Goal: Use online tool/utility: Utilize a website feature to perform a specific function

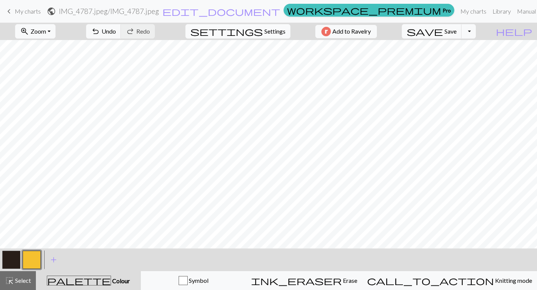
click at [276, 37] on button "settings Settings" at bounding box center [237, 31] width 105 height 14
select select "sport"
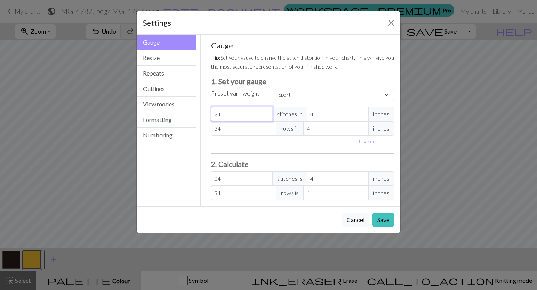
type input "25"
click at [265, 114] on input "25" at bounding box center [242, 114] width 62 height 14
select select "custom"
type input "25"
drag, startPoint x: 242, startPoint y: 113, endPoint x: 202, endPoint y: 116, distance: 40.5
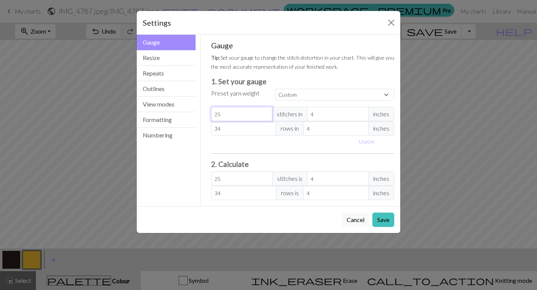
click at [202, 116] on div "Gauge Tip: Set your gauge to change the stitch distortion in your chart. This w…" at bounding box center [303, 121] width 205 height 172
type input "6"
click at [321, 117] on input "4" at bounding box center [338, 114] width 62 height 14
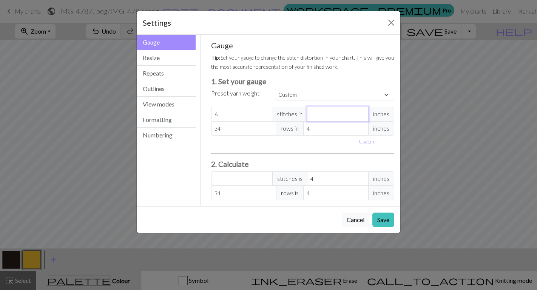
type input "1"
type input "24"
type input "1"
click at [255, 129] on input "34" at bounding box center [243, 128] width 65 height 14
type input "3"
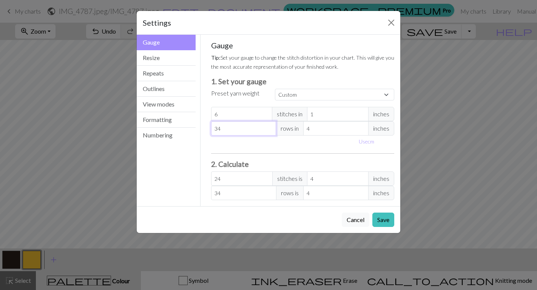
type input "3"
type input "0"
type input "1"
type input "11"
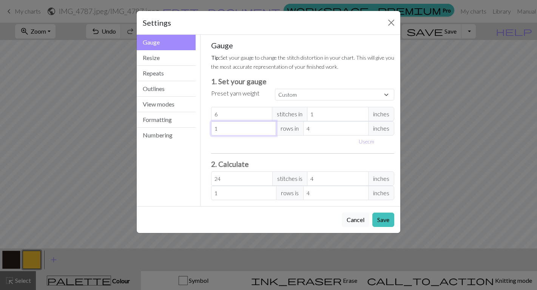
type input "11"
click at [320, 130] on input "4" at bounding box center [335, 128] width 65 height 14
type input "1"
type input "44"
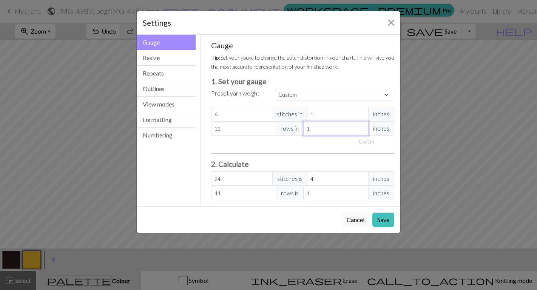
type input "1"
click at [393, 137] on div "Use cm" at bounding box center [375, 142] width 48 height 12
click at [387, 218] on button "Save" at bounding box center [384, 220] width 22 height 14
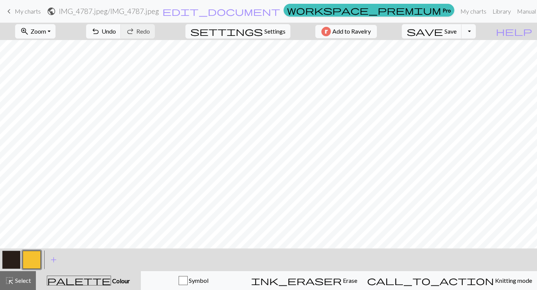
click at [15, 261] on button "button" at bounding box center [11, 260] width 18 height 18
click at [34, 257] on button "button" at bounding box center [32, 260] width 18 height 18
click at [16, 257] on button "button" at bounding box center [11, 260] width 18 height 18
click at [9, 259] on button "button" at bounding box center [11, 260] width 18 height 18
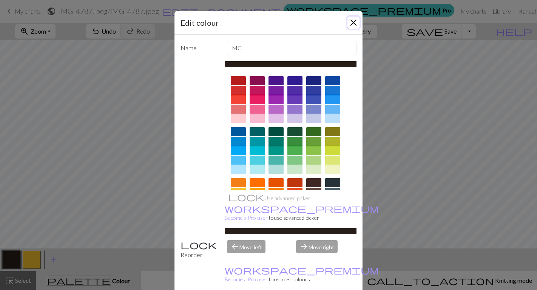
click at [354, 21] on button "Close" at bounding box center [354, 23] width 12 height 12
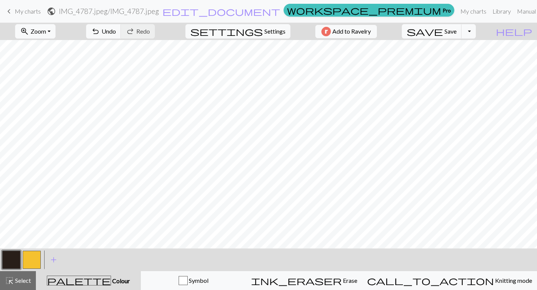
click at [33, 262] on button "button" at bounding box center [32, 260] width 18 height 18
click at [17, 255] on button "button" at bounding box center [11, 260] width 18 height 18
click at [33, 255] on button "button" at bounding box center [32, 260] width 18 height 18
click at [15, 264] on button "button" at bounding box center [11, 260] width 18 height 18
click at [32, 259] on button "button" at bounding box center [32, 260] width 18 height 18
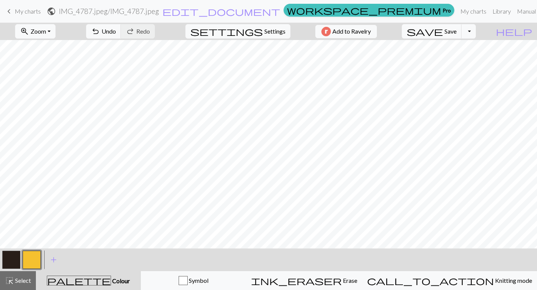
click at [13, 263] on button "button" at bounding box center [11, 260] width 18 height 18
click at [34, 259] on button "button" at bounding box center [32, 260] width 18 height 18
click at [10, 261] on button "button" at bounding box center [11, 260] width 18 height 18
click at [33, 260] on button "button" at bounding box center [32, 260] width 18 height 18
click at [14, 260] on button "button" at bounding box center [11, 260] width 18 height 18
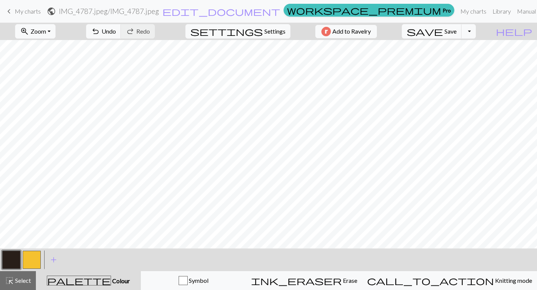
click at [32, 256] on button "button" at bounding box center [32, 260] width 18 height 18
click at [462, 25] on button "save Save Save" at bounding box center [432, 31] width 60 height 14
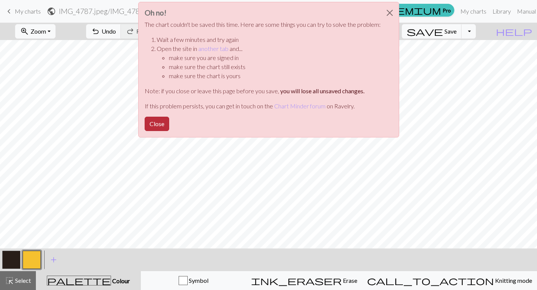
click at [156, 126] on button "Close" at bounding box center [157, 124] width 25 height 14
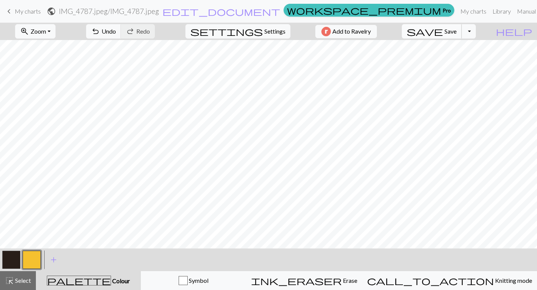
click at [443, 36] on span "save" at bounding box center [425, 31] width 36 height 11
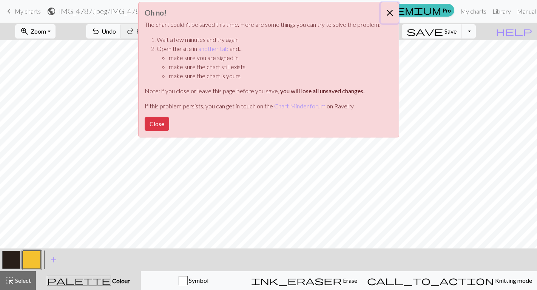
click at [387, 12] on button "Close" at bounding box center [390, 12] width 18 height 21
